Goal: Transaction & Acquisition: Download file/media

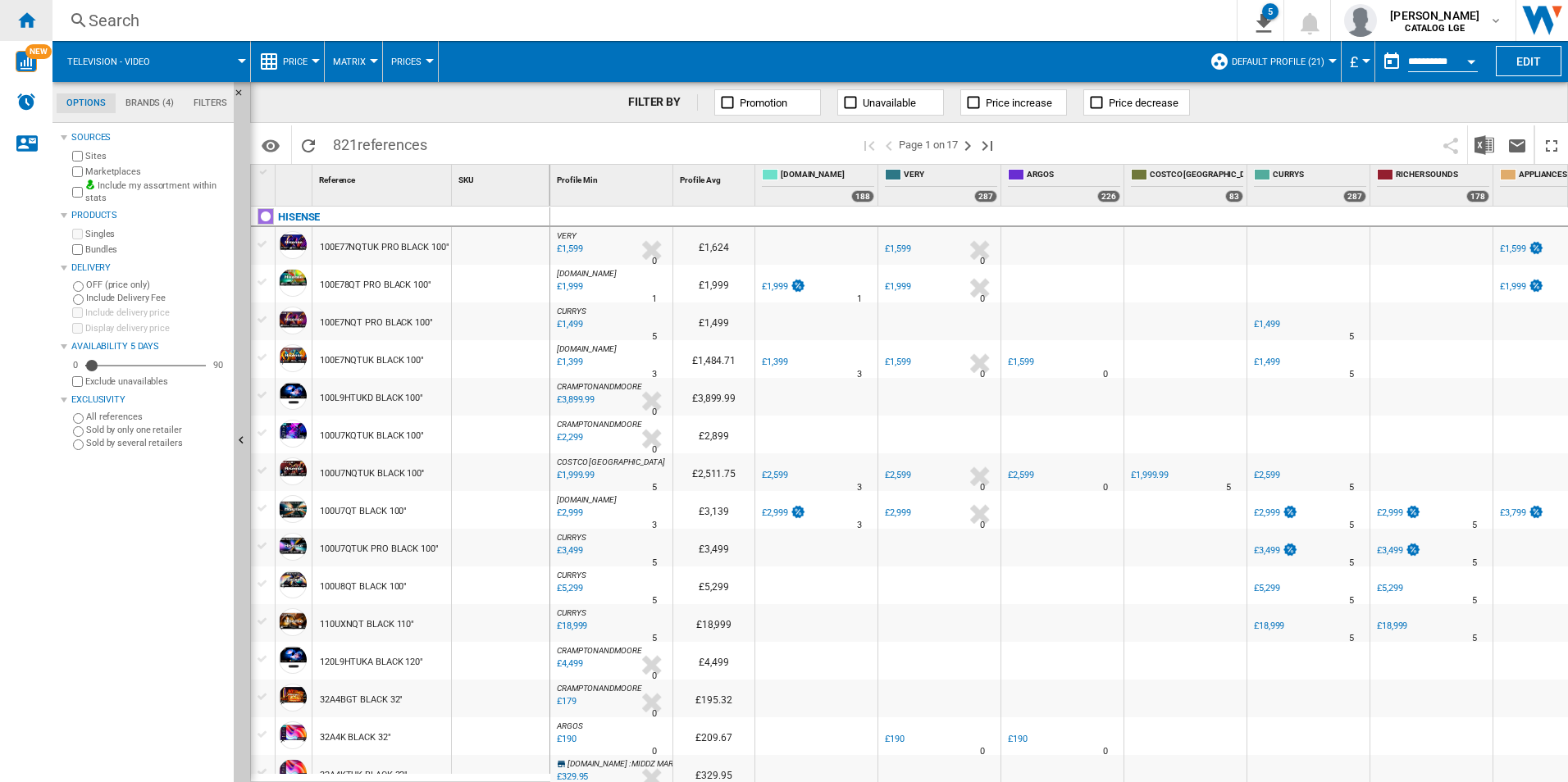
click at [28, 26] on ng-md-icon "Home" at bounding box center [26, 20] width 20 height 20
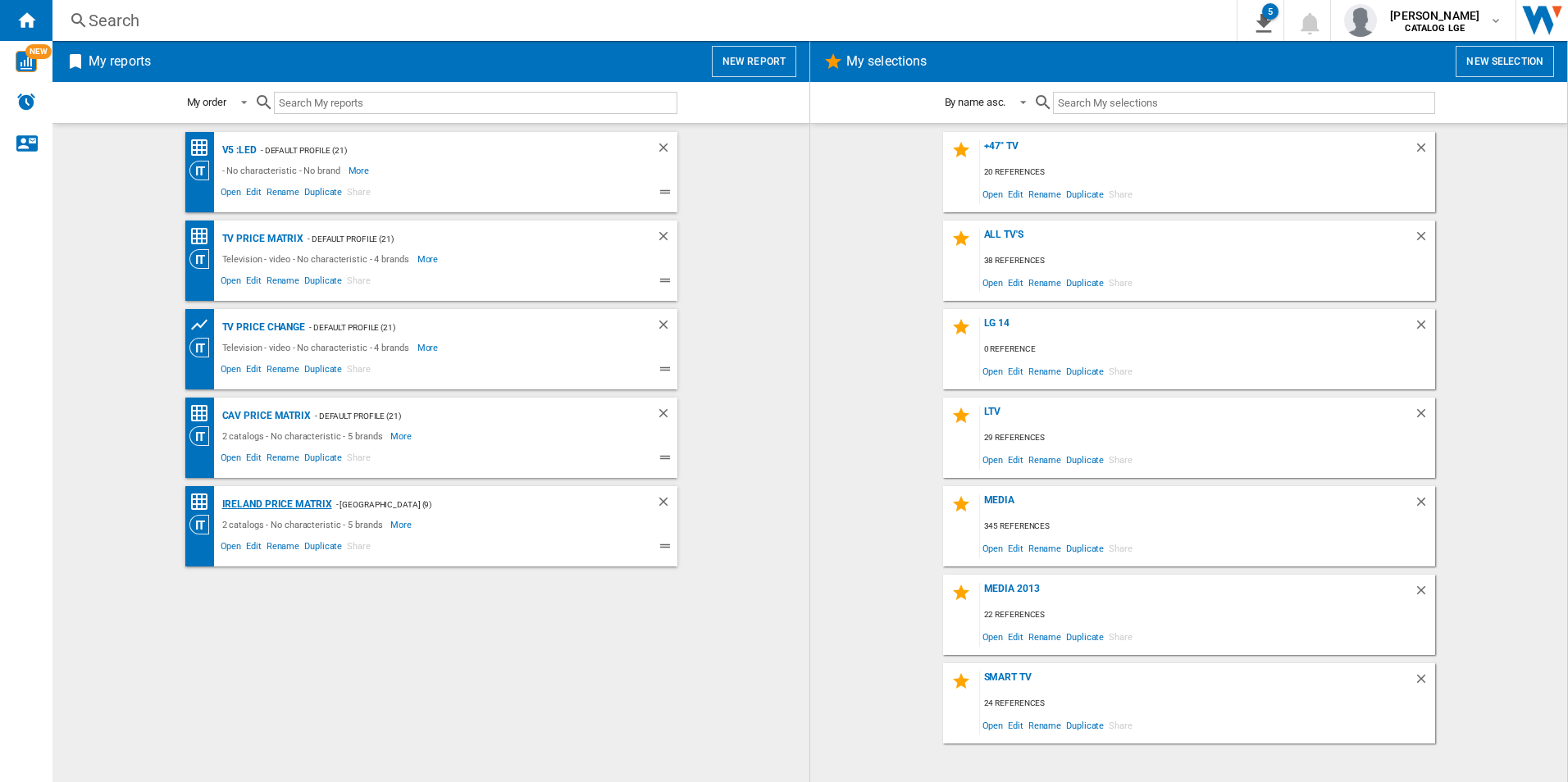
click at [279, 501] on div "Ireland price matrix" at bounding box center [275, 504] width 114 height 20
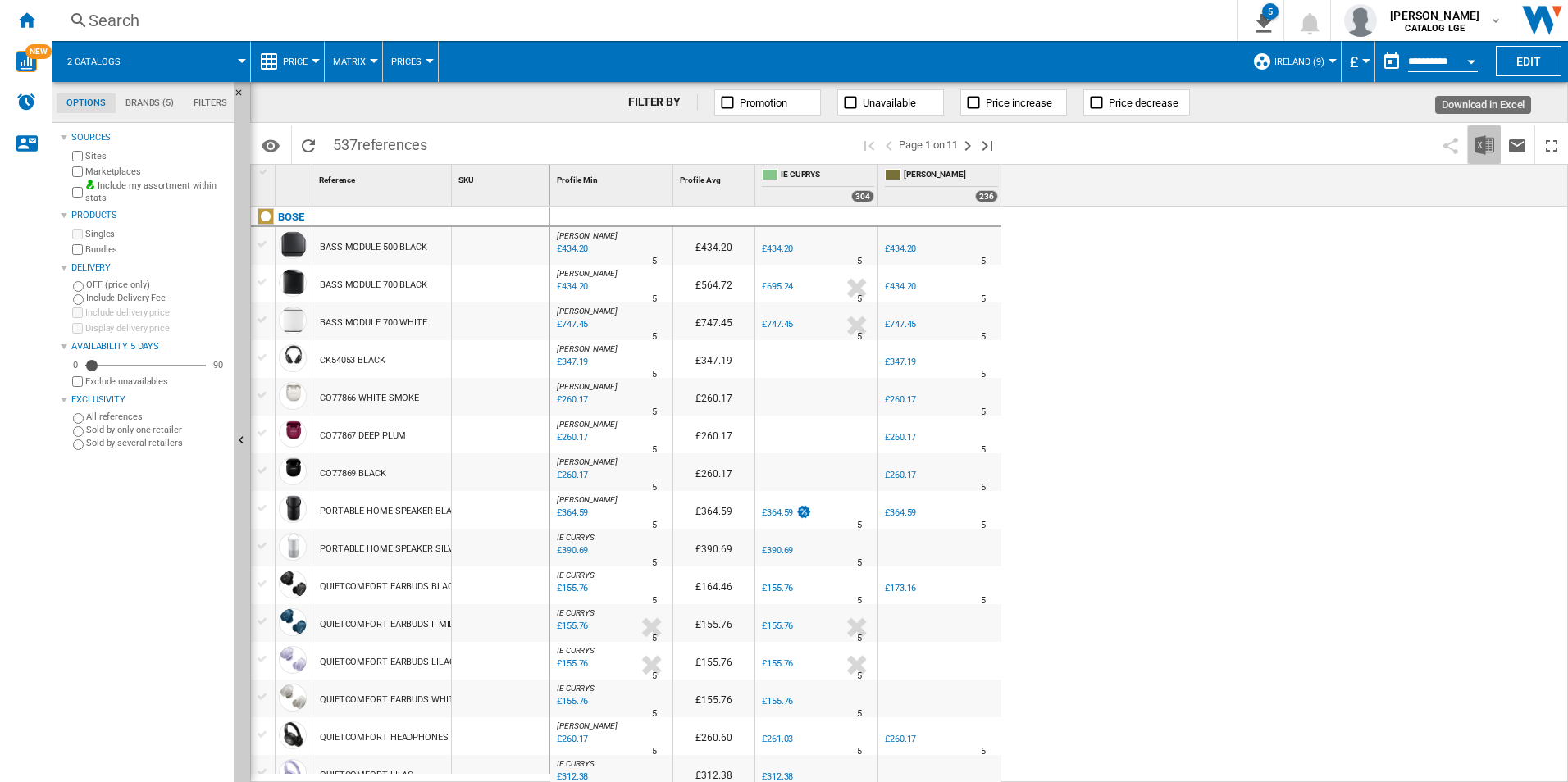
click at [1496, 147] on button "Download in Excel" at bounding box center [1483, 144] width 33 height 38
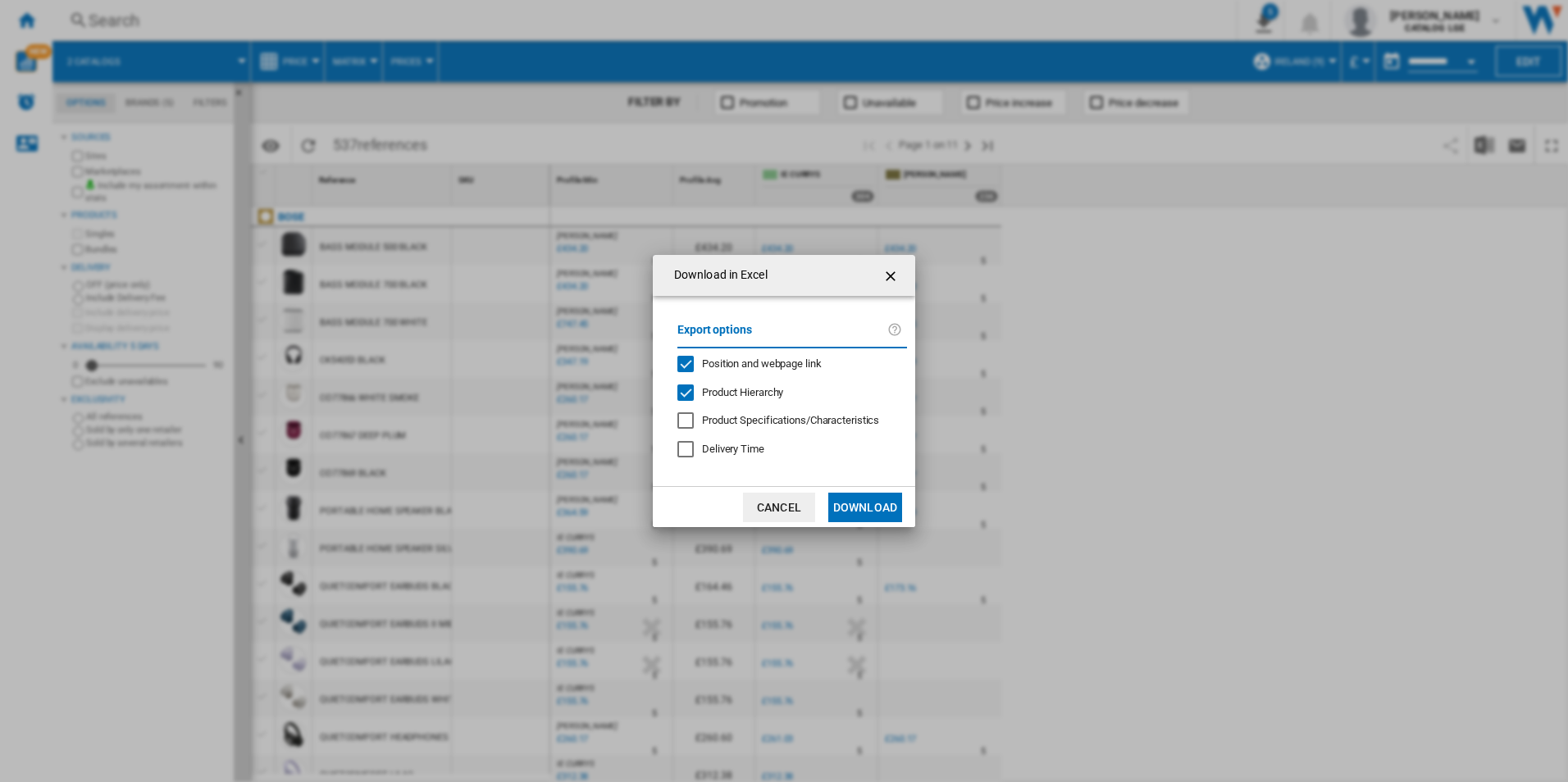
click at [893, 277] on ng-md-icon "getI18NText('BUTTONS.CLOSE_DIALOG')" at bounding box center [892, 276] width 20 height 20
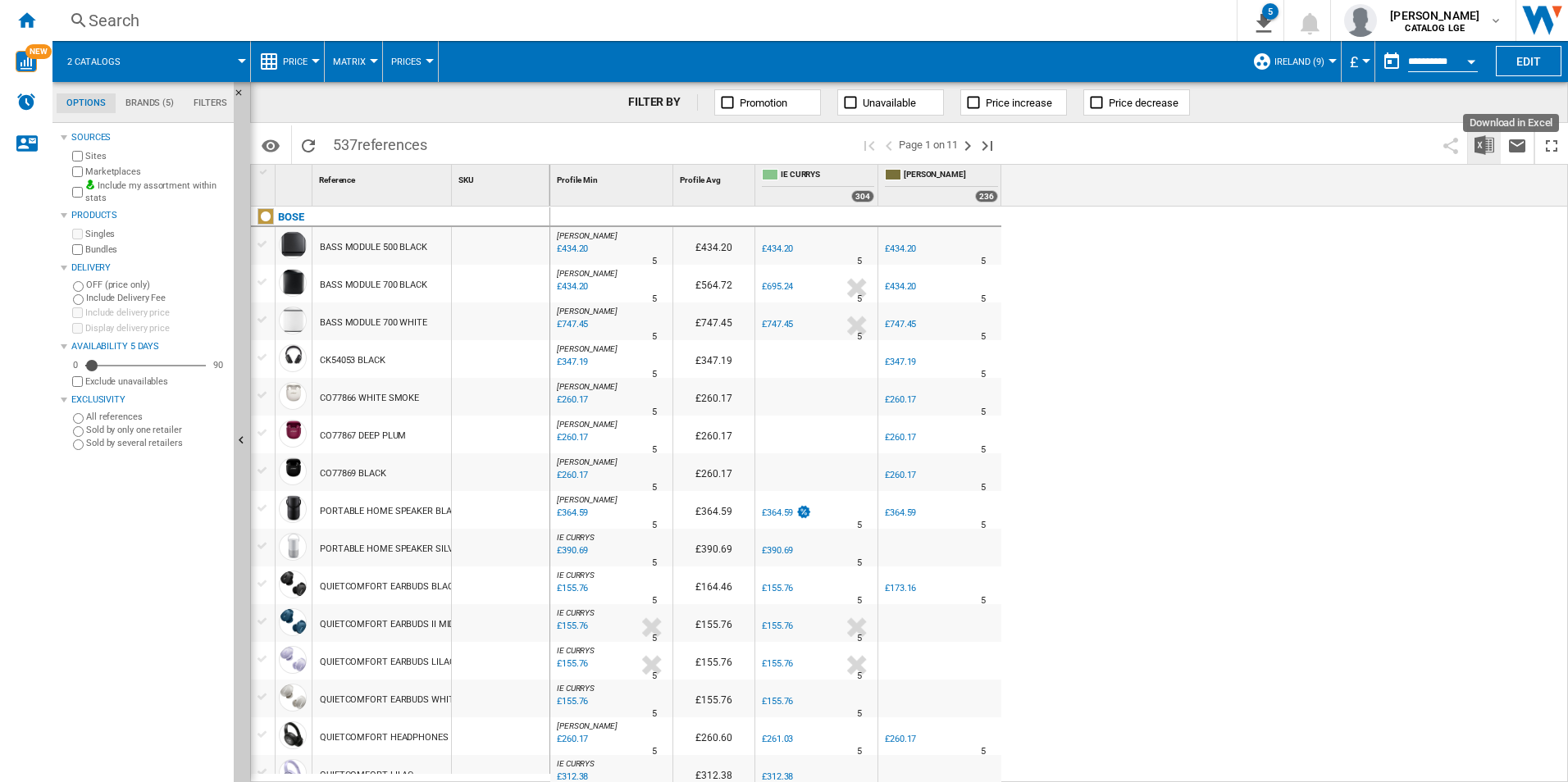
click at [1483, 149] on img "Download in Excel" at bounding box center [1484, 145] width 20 height 20
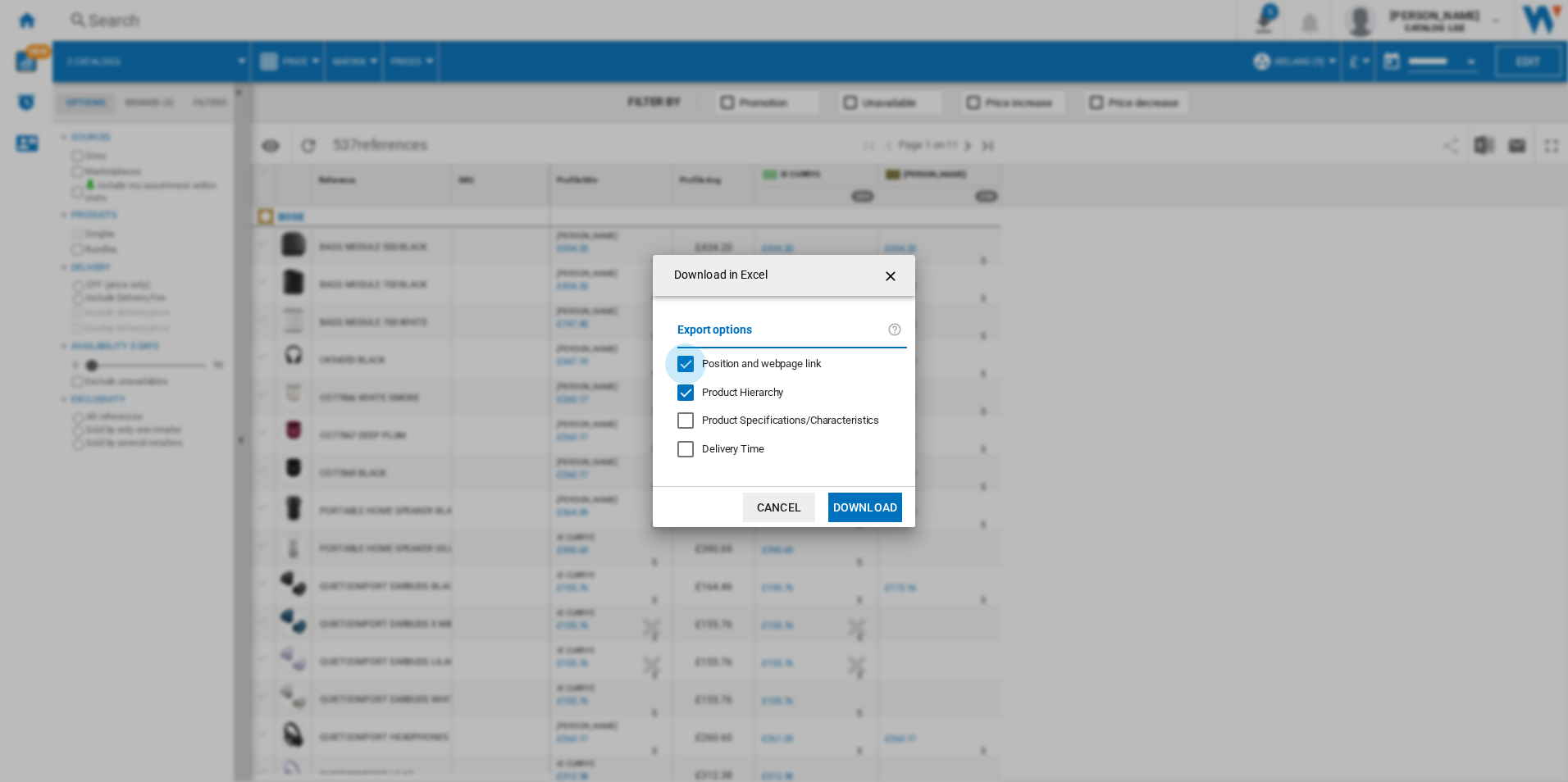
click at [692, 367] on div "Position and webpage link" at bounding box center [685, 364] width 16 height 16
click at [689, 389] on div "Product Hierarchy" at bounding box center [685, 392] width 16 height 16
click at [849, 502] on button "Download" at bounding box center [865, 507] width 74 height 29
